Goal: Obtain resource: Download file/media

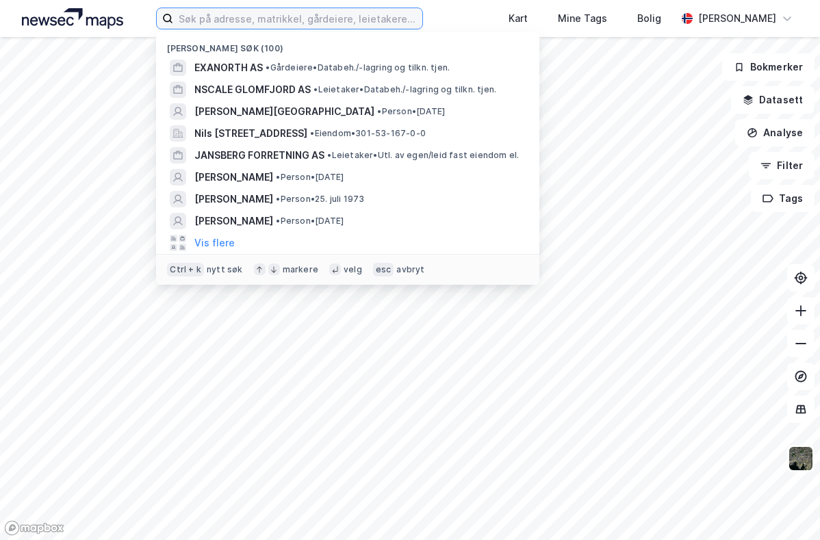
click at [259, 16] on input at bounding box center [297, 18] width 249 height 21
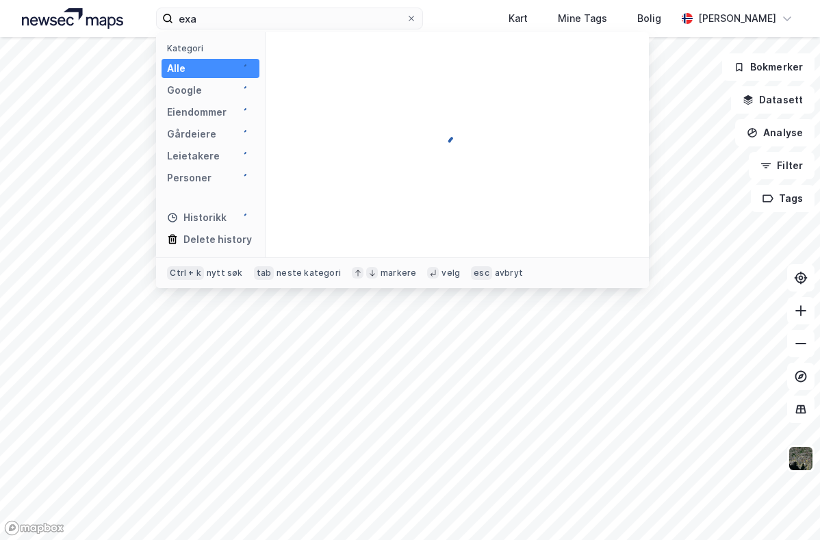
click at [236, 68] on div "Alle" at bounding box center [211, 68] width 98 height 19
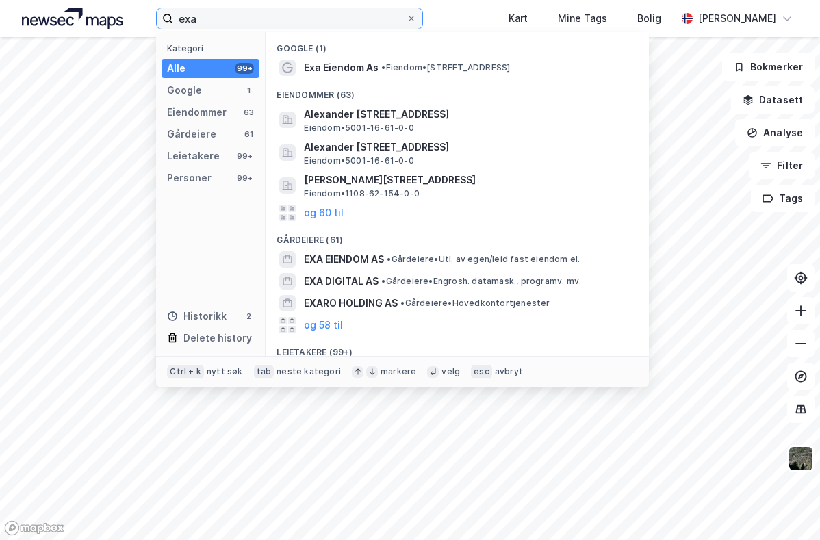
click at [262, 28] on input "exa" at bounding box center [289, 18] width 233 height 21
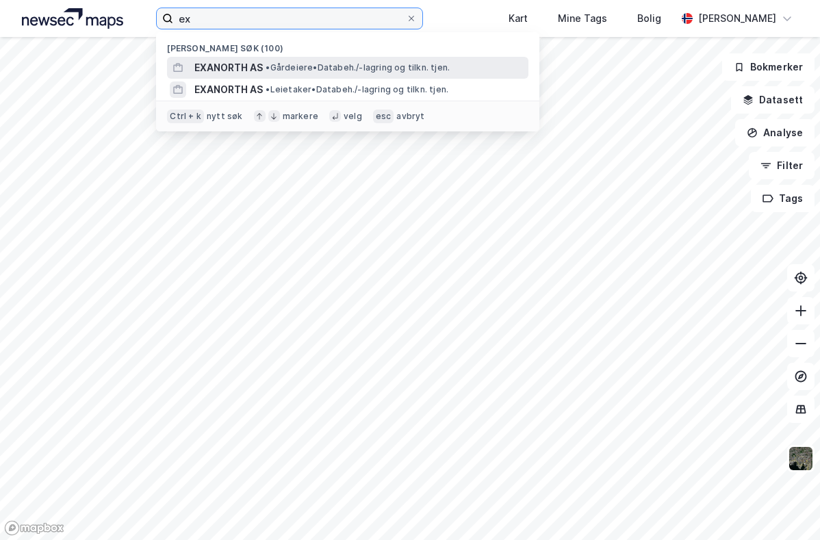
type input "ex"
click at [238, 60] on span "EXANORTH AS" at bounding box center [228, 68] width 68 height 16
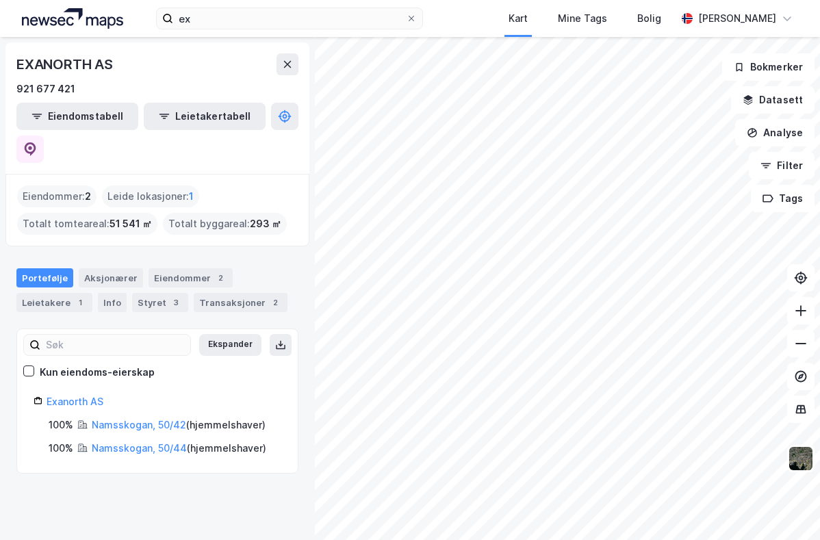
click at [105, 417] on div "Namsskogan, 50/42 ( hjemmelshaver )" at bounding box center [179, 425] width 174 height 16
click at [110, 419] on link "Namsskogan, 50/42" at bounding box center [139, 425] width 94 height 12
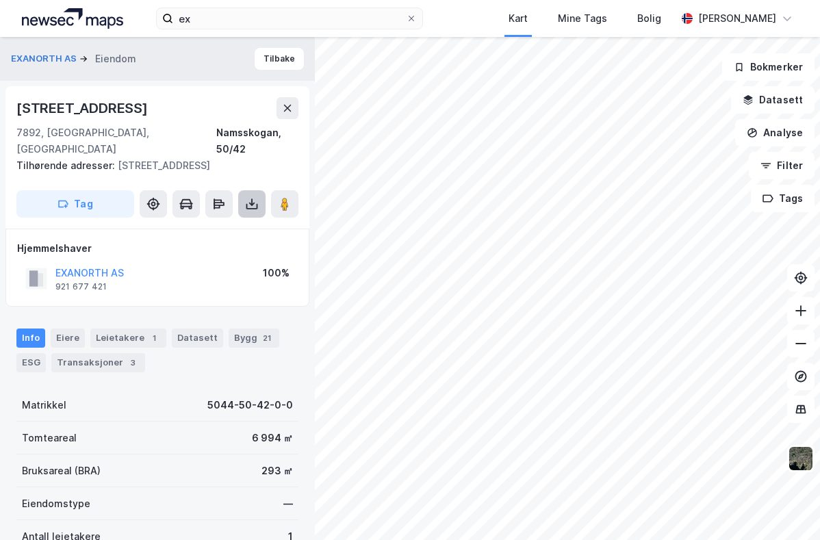
click at [252, 209] on icon at bounding box center [252, 204] width 14 height 14
click at [219, 233] on div "Last ned grunnbok" at bounding box center [183, 231] width 79 height 11
